Goal: Task Accomplishment & Management: Use online tool/utility

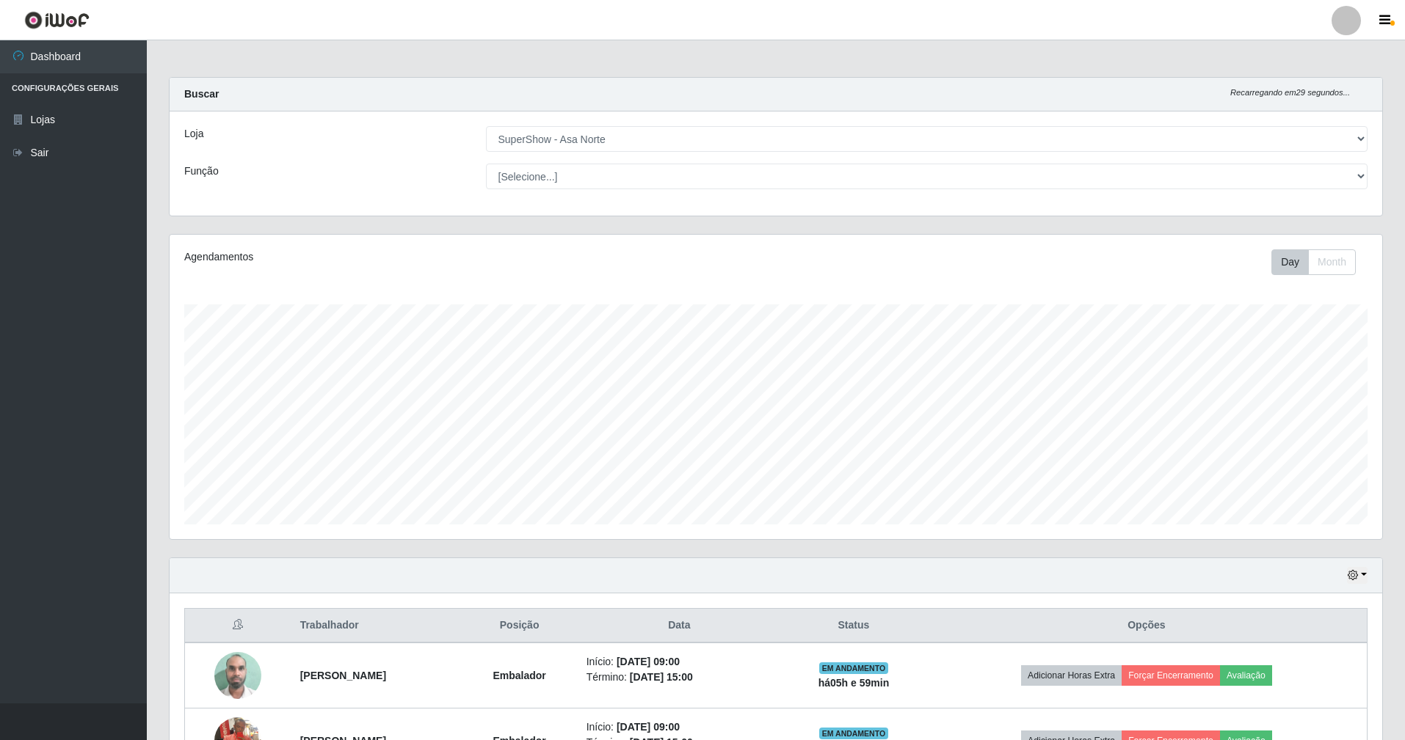
select select "71"
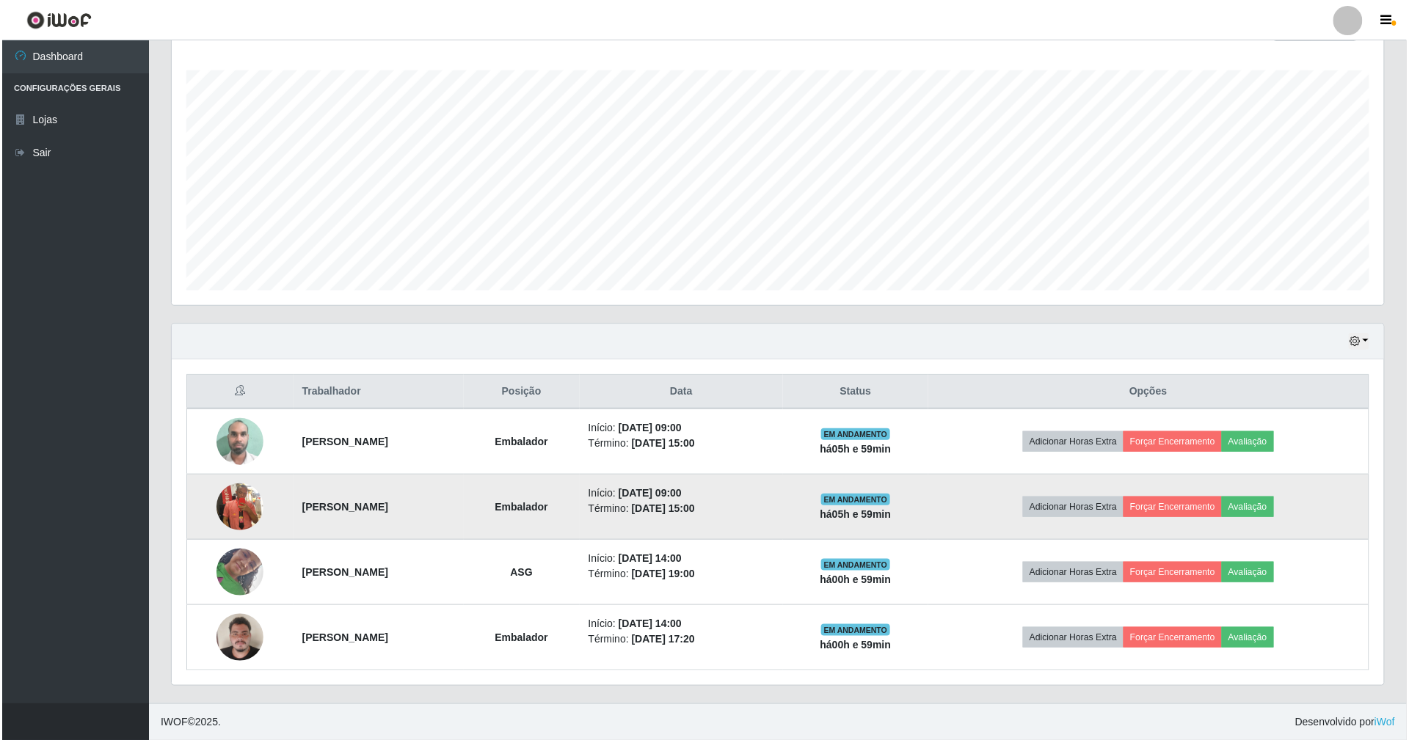
scroll to position [305, 1212]
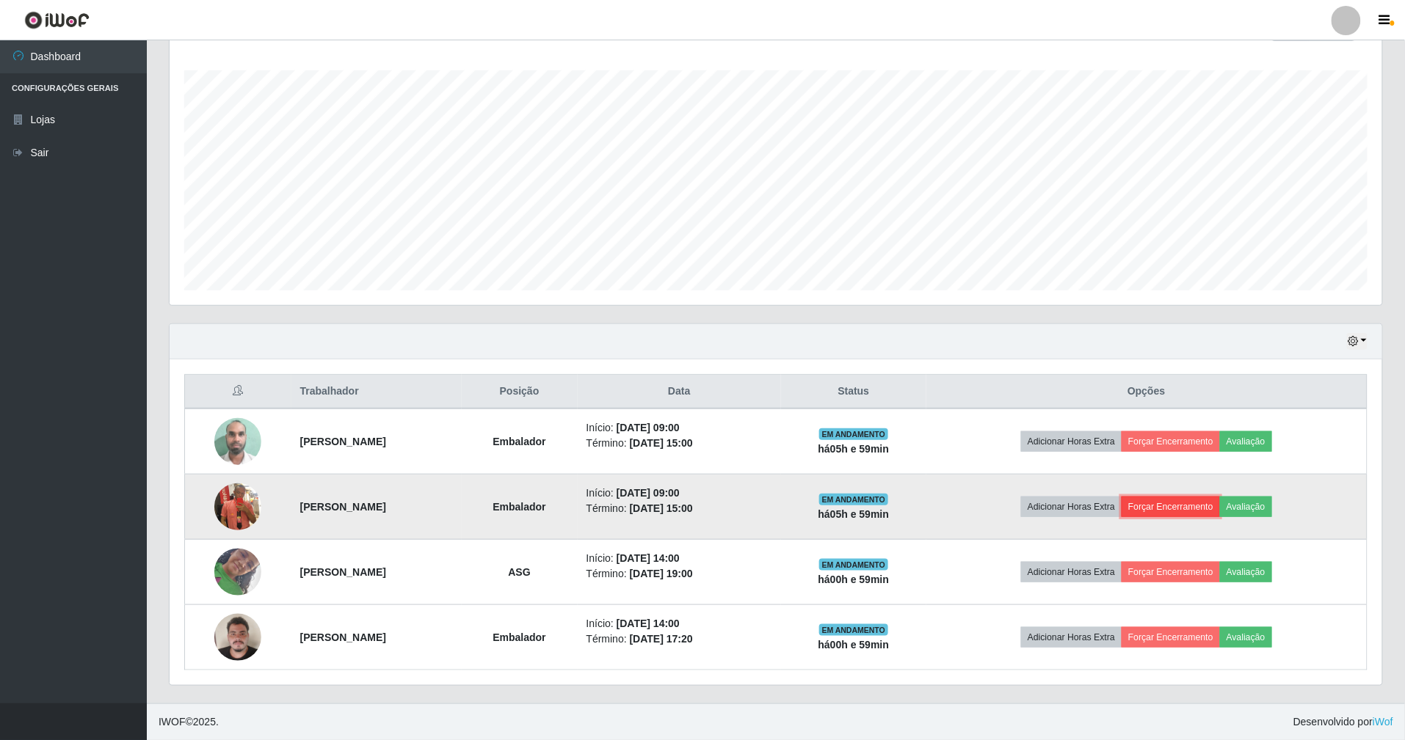
click at [1158, 509] on button "Forçar Encerramento" at bounding box center [1170, 507] width 98 height 21
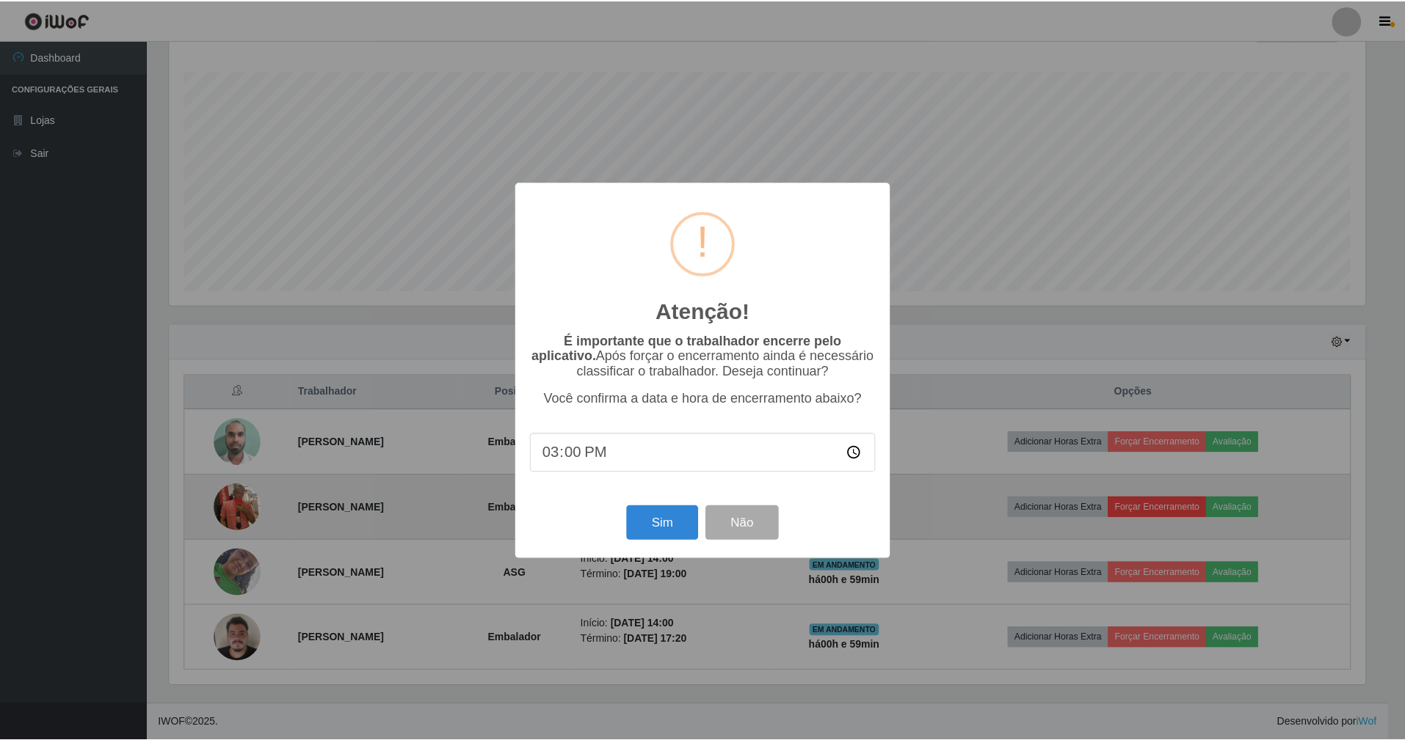
scroll to position [305, 1199]
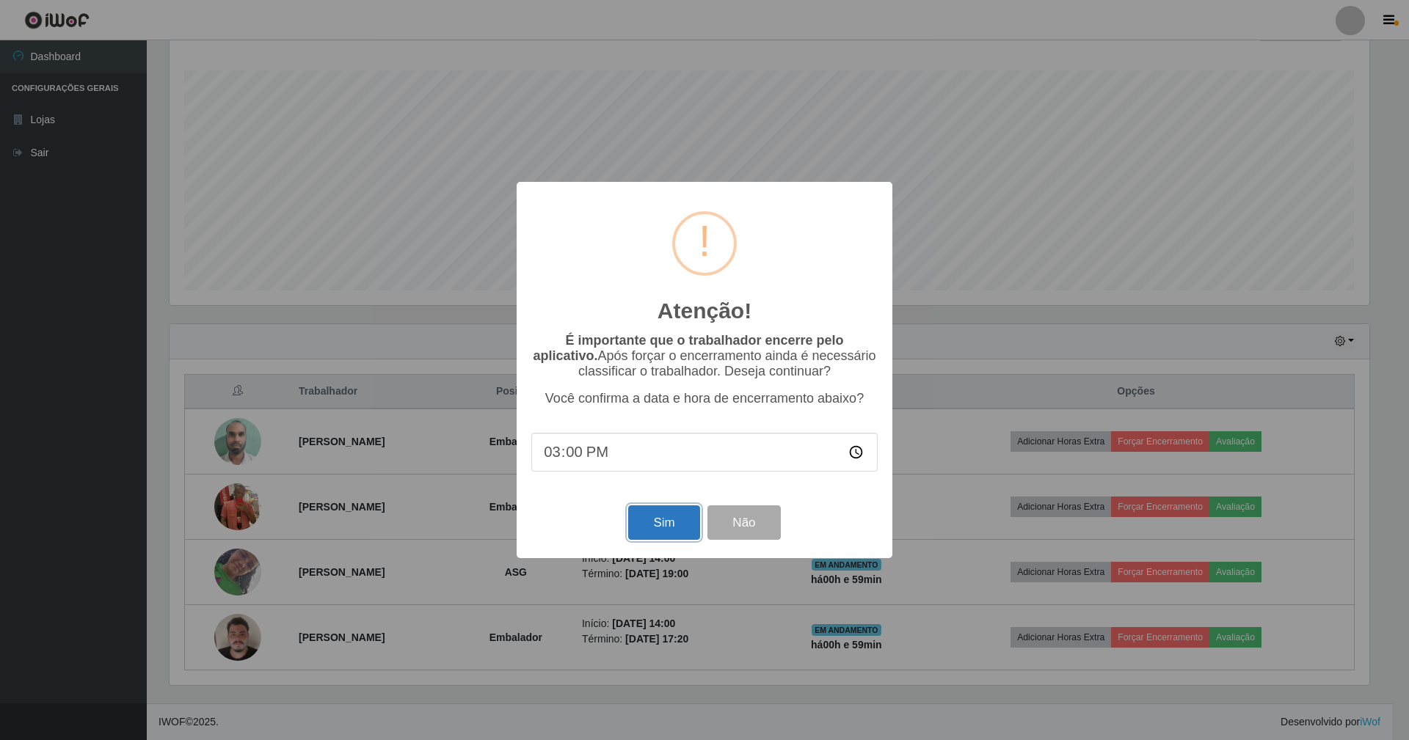
click at [682, 527] on button "Sim" at bounding box center [663, 523] width 71 height 34
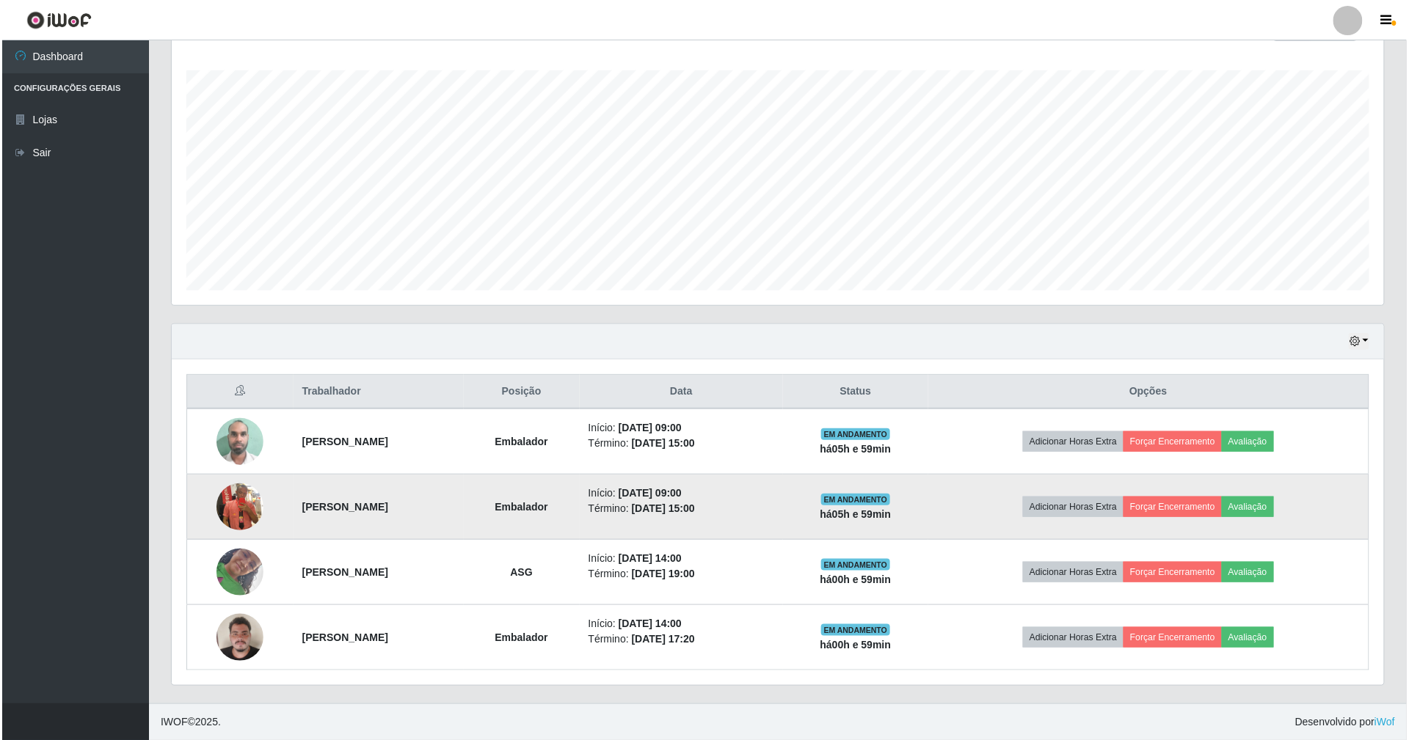
scroll to position [305, 1216]
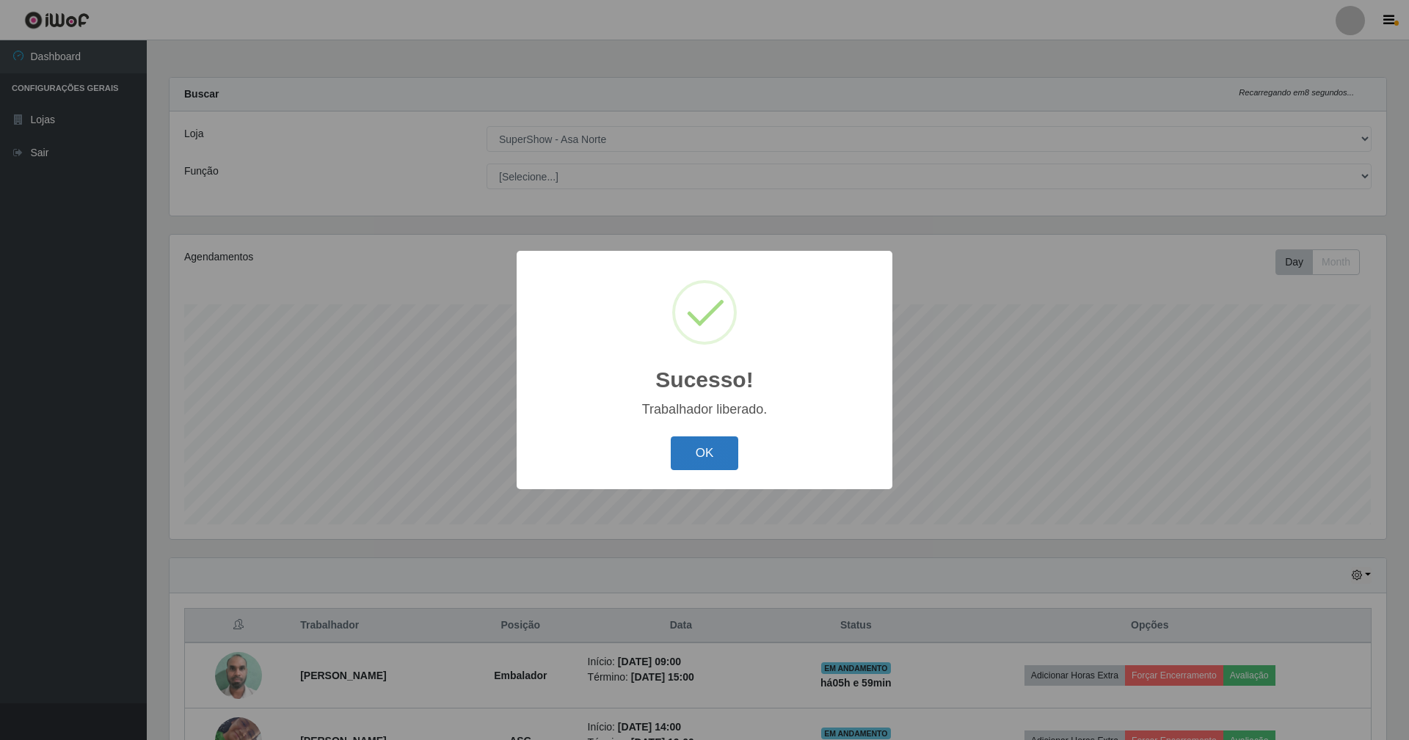
click at [700, 456] on button "OK" at bounding box center [705, 454] width 68 height 34
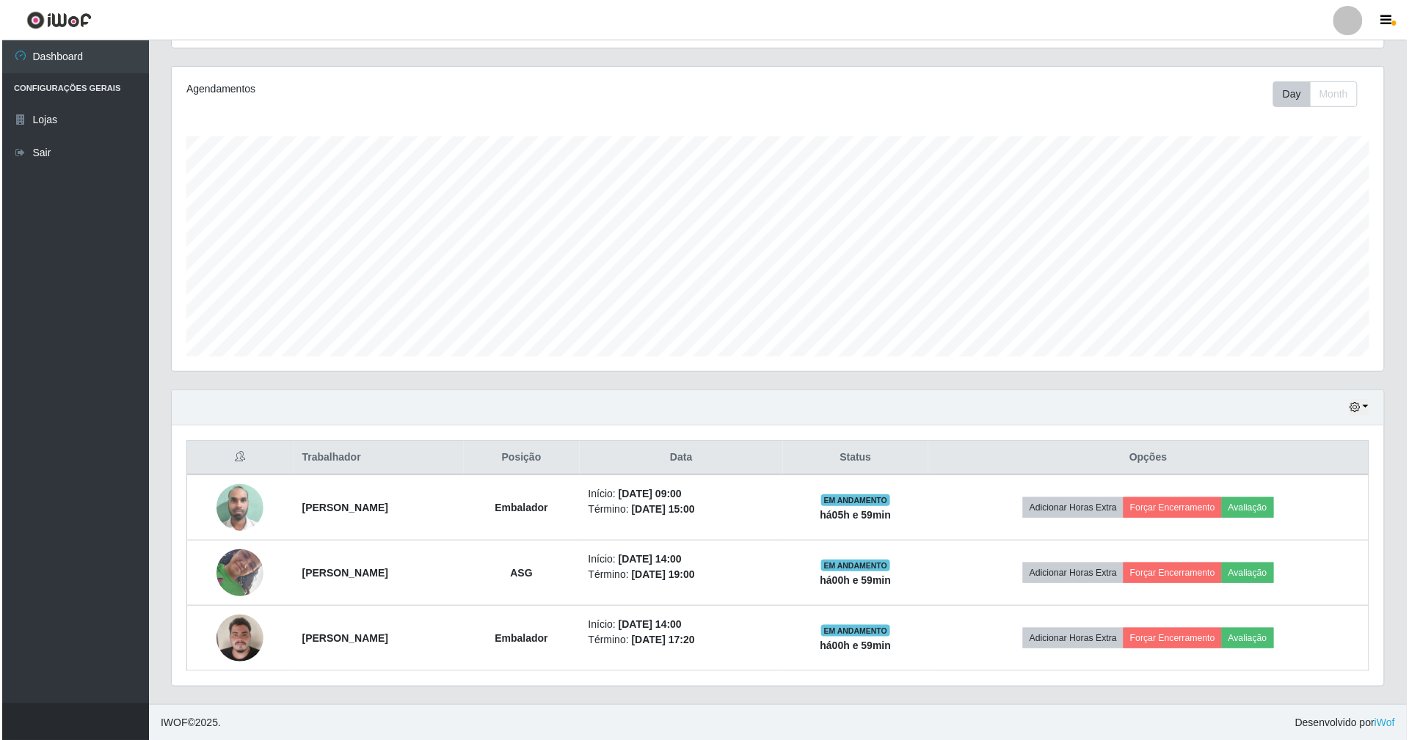
scroll to position [172, 0]
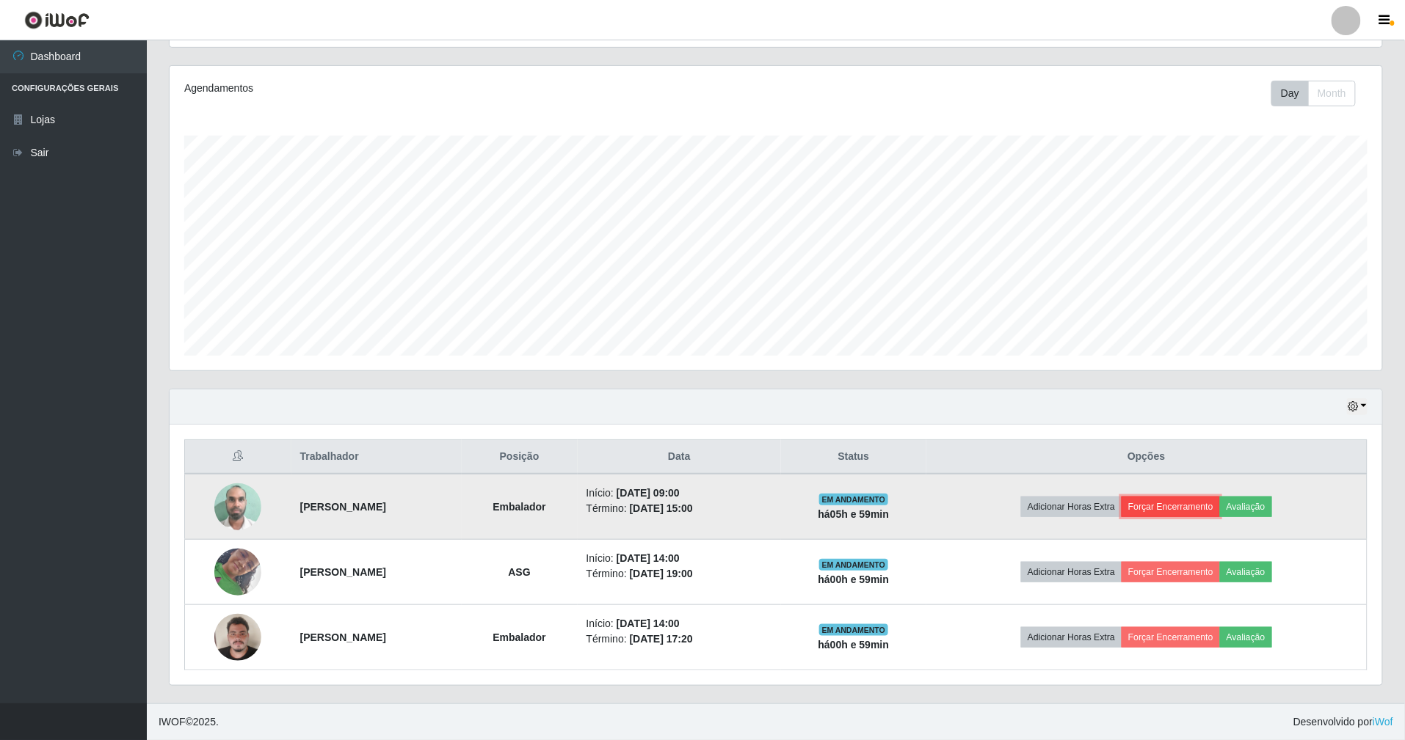
click at [1184, 503] on button "Forçar Encerramento" at bounding box center [1170, 507] width 98 height 21
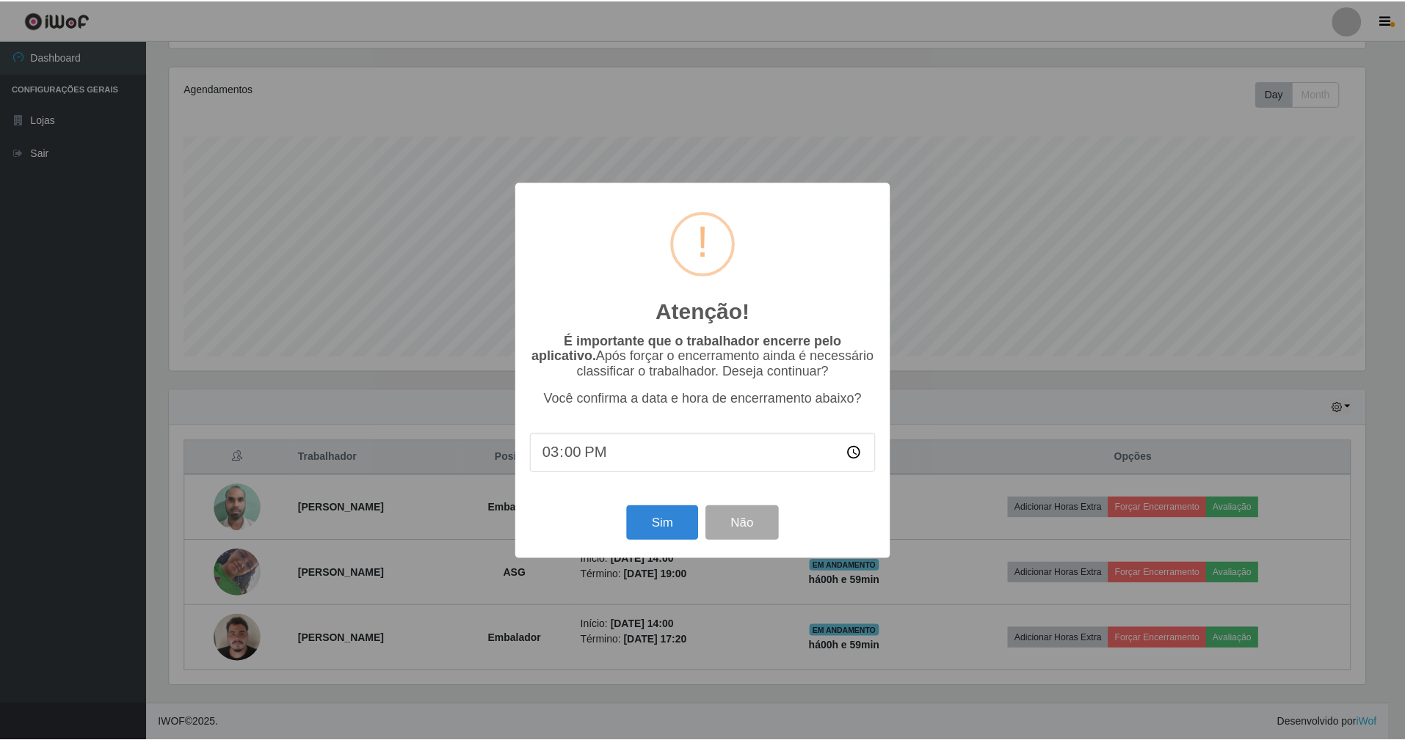
scroll to position [305, 1199]
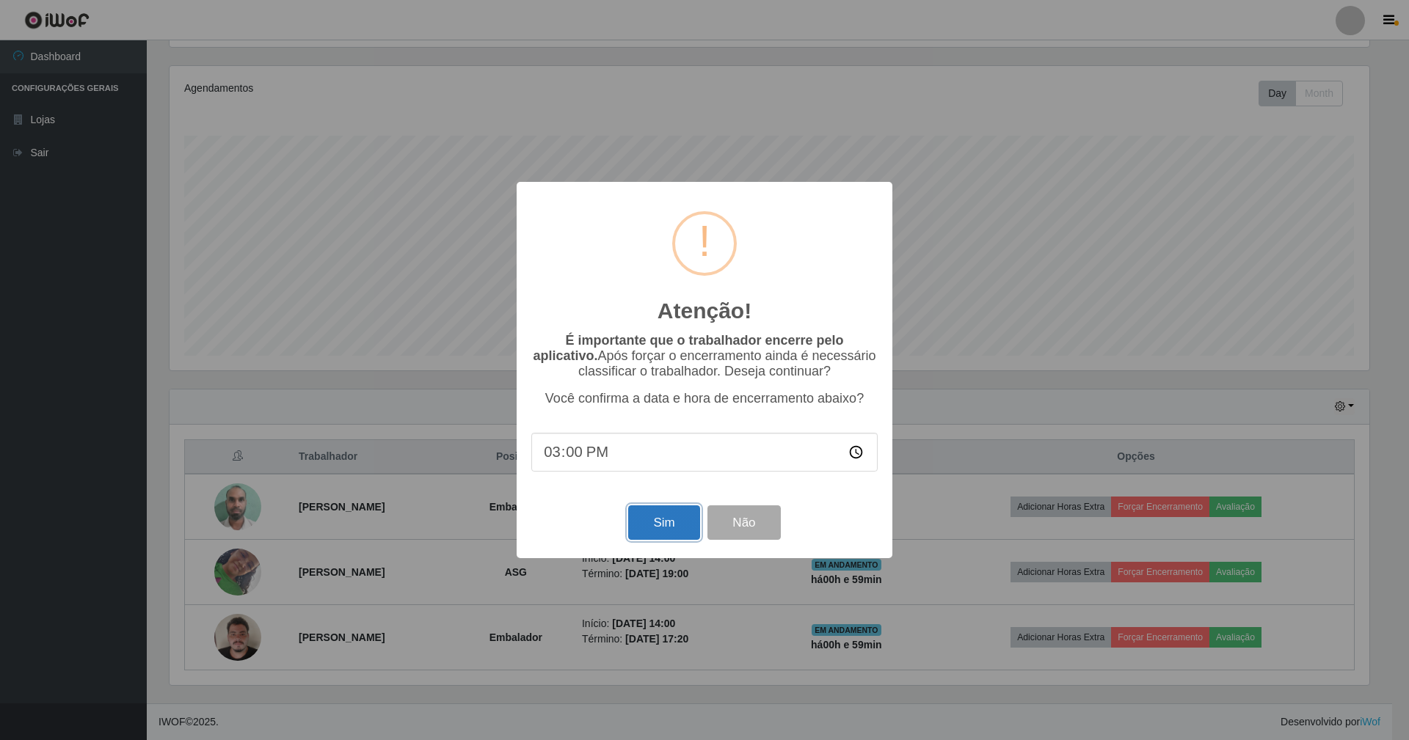
click at [685, 535] on button "Sim" at bounding box center [663, 523] width 71 height 34
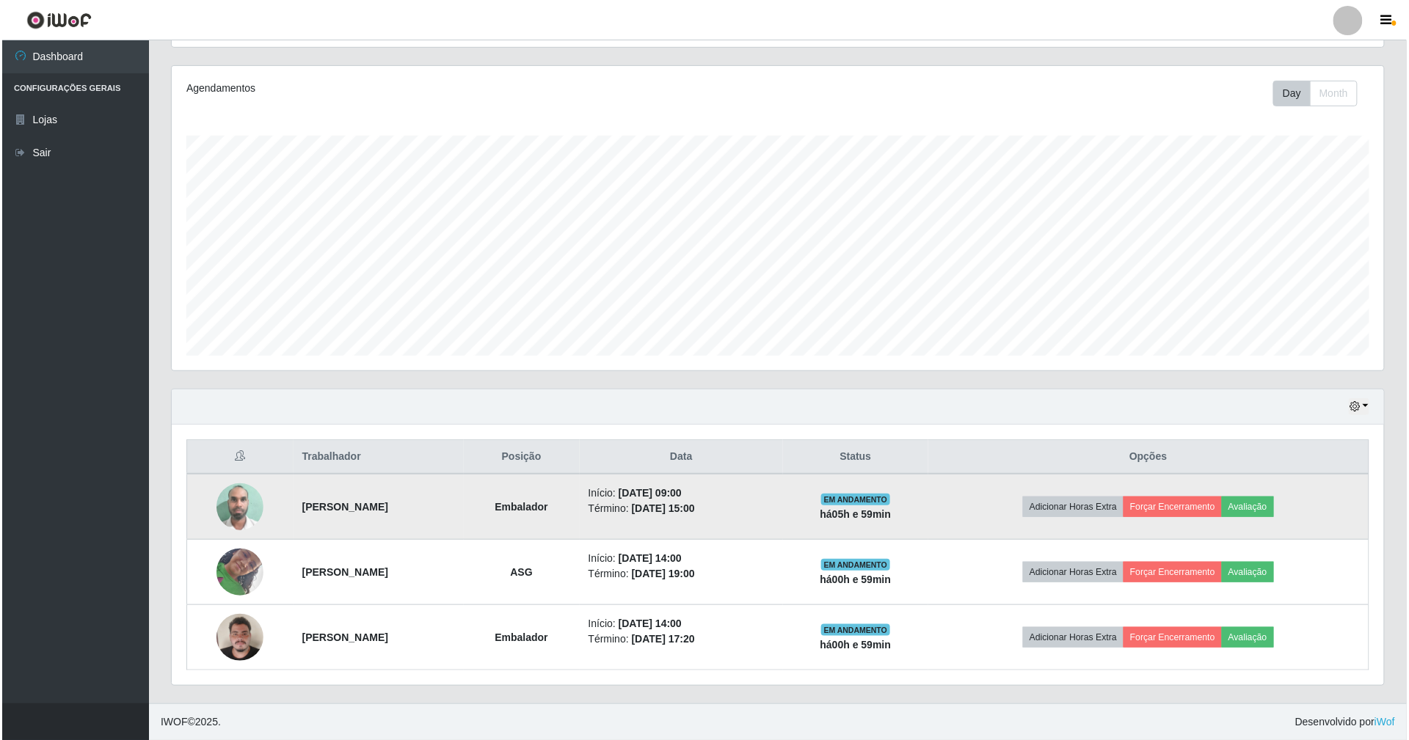
scroll to position [305, 1216]
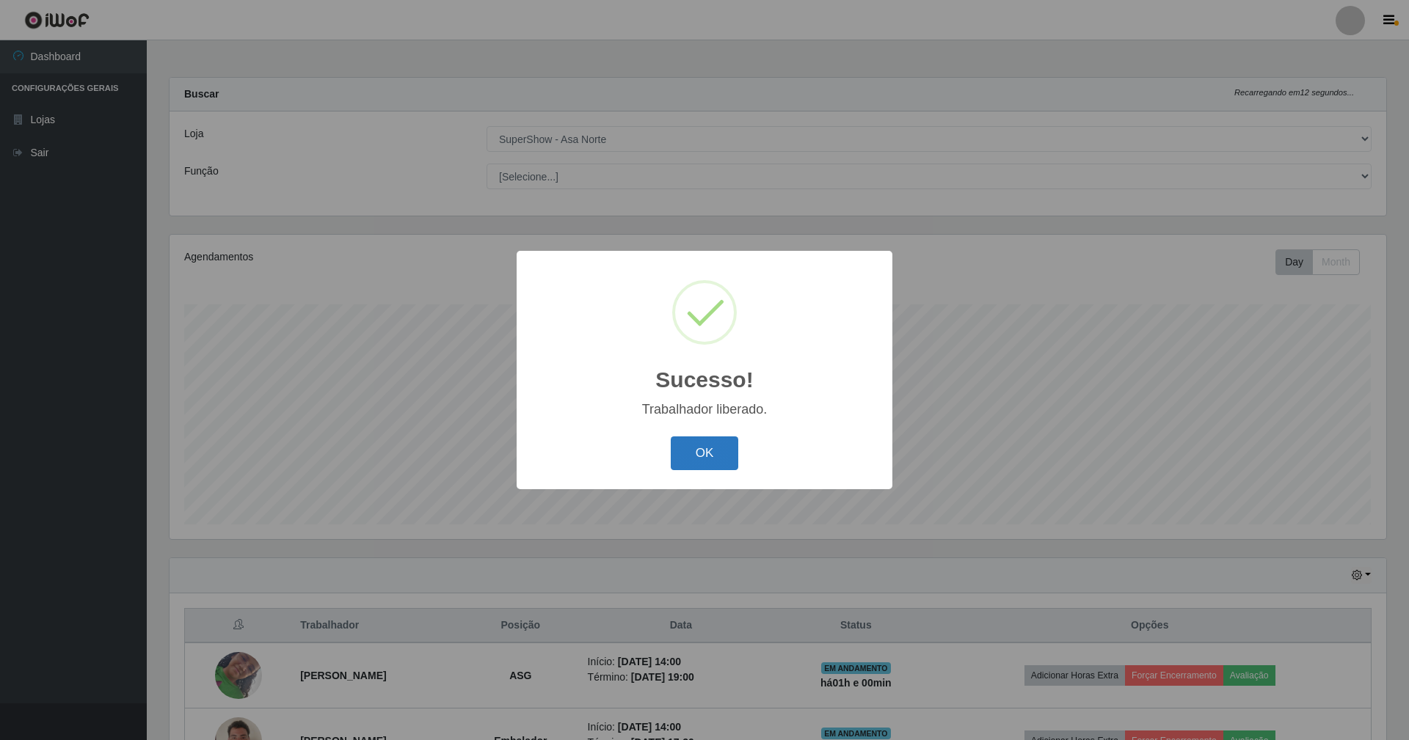
click at [713, 456] on button "OK" at bounding box center [705, 454] width 68 height 34
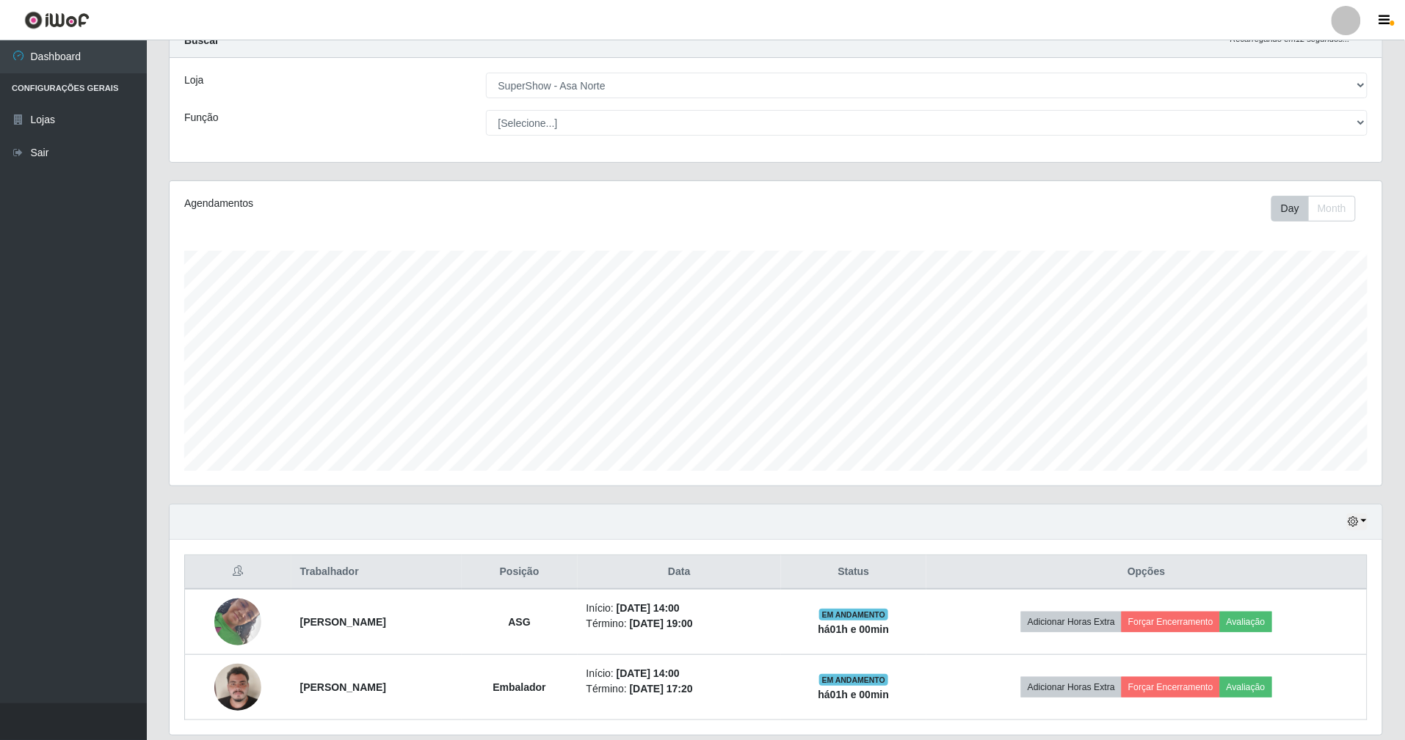
scroll to position [106, 0]
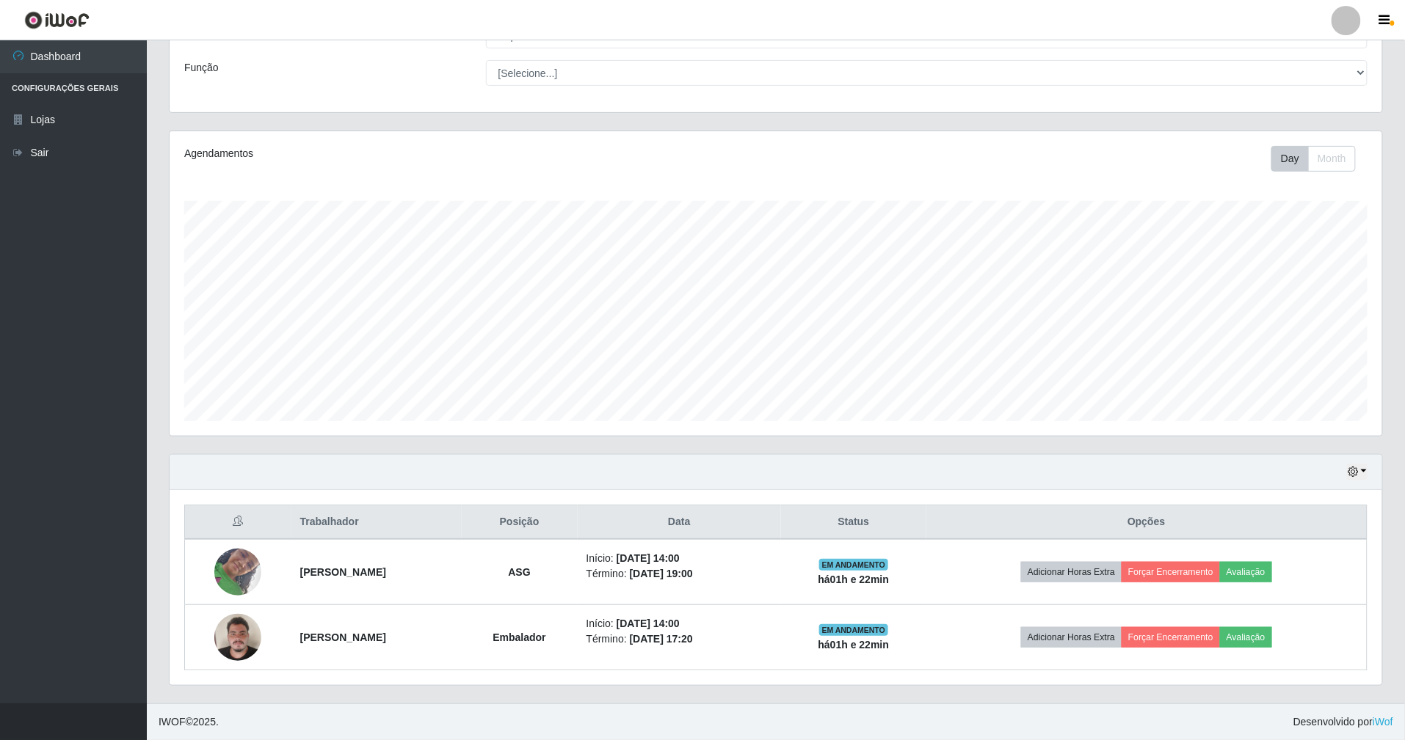
click at [723, 462] on div "Hoje 1 dia 3 dias 1 Semana Não encerrados" at bounding box center [776, 472] width 1212 height 35
click at [1345, 37] on li "Perfil Alterar Senha Sair" at bounding box center [1346, 20] width 44 height 37
